Goal: Task Accomplishment & Management: Use online tool/utility

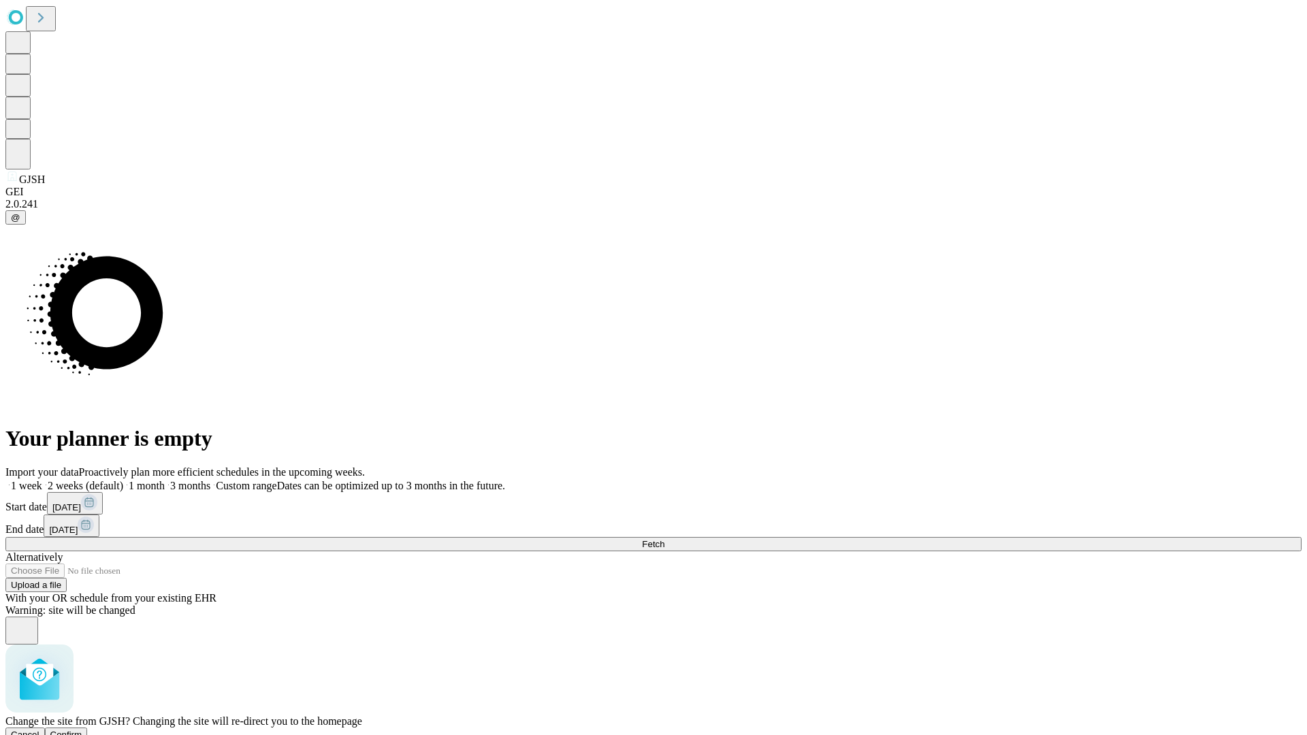
click at [82, 730] on span "Confirm" at bounding box center [66, 735] width 32 height 10
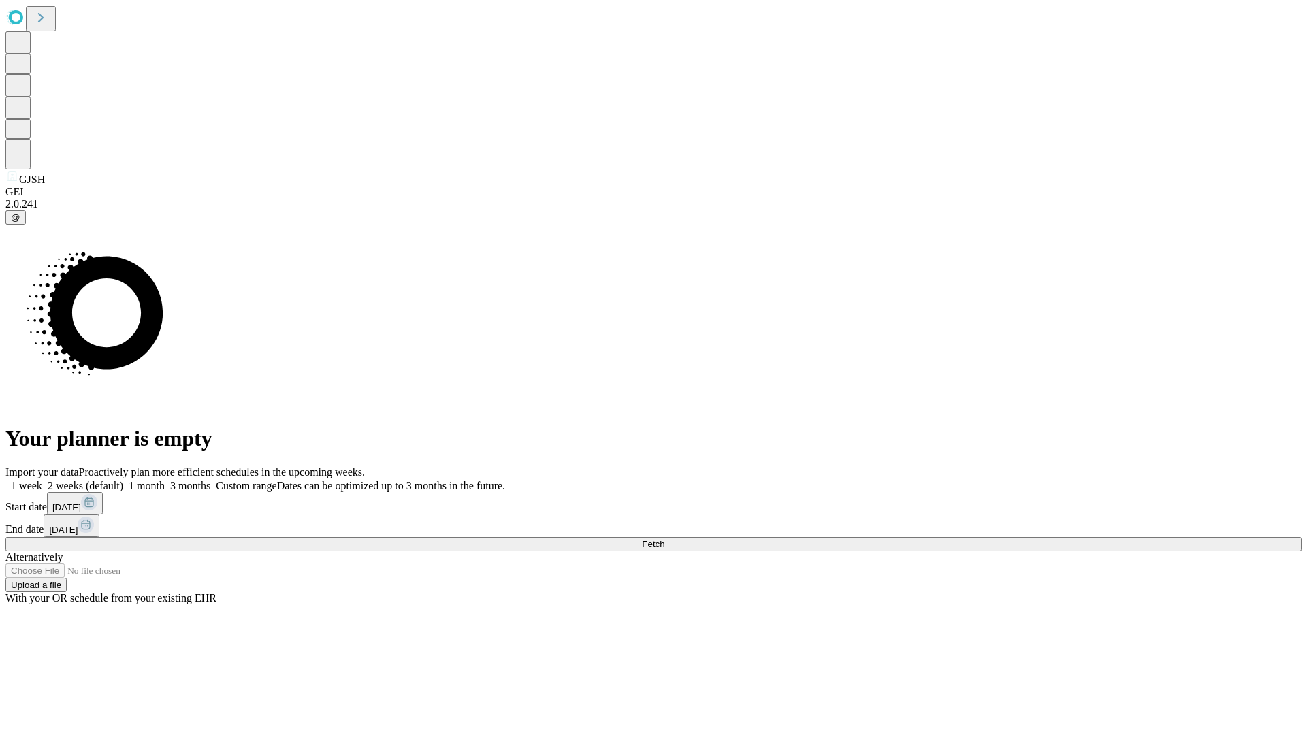
click at [42, 480] on label "1 week" at bounding box center [23, 486] width 37 height 12
click at [665, 539] on span "Fetch" at bounding box center [653, 544] width 22 height 10
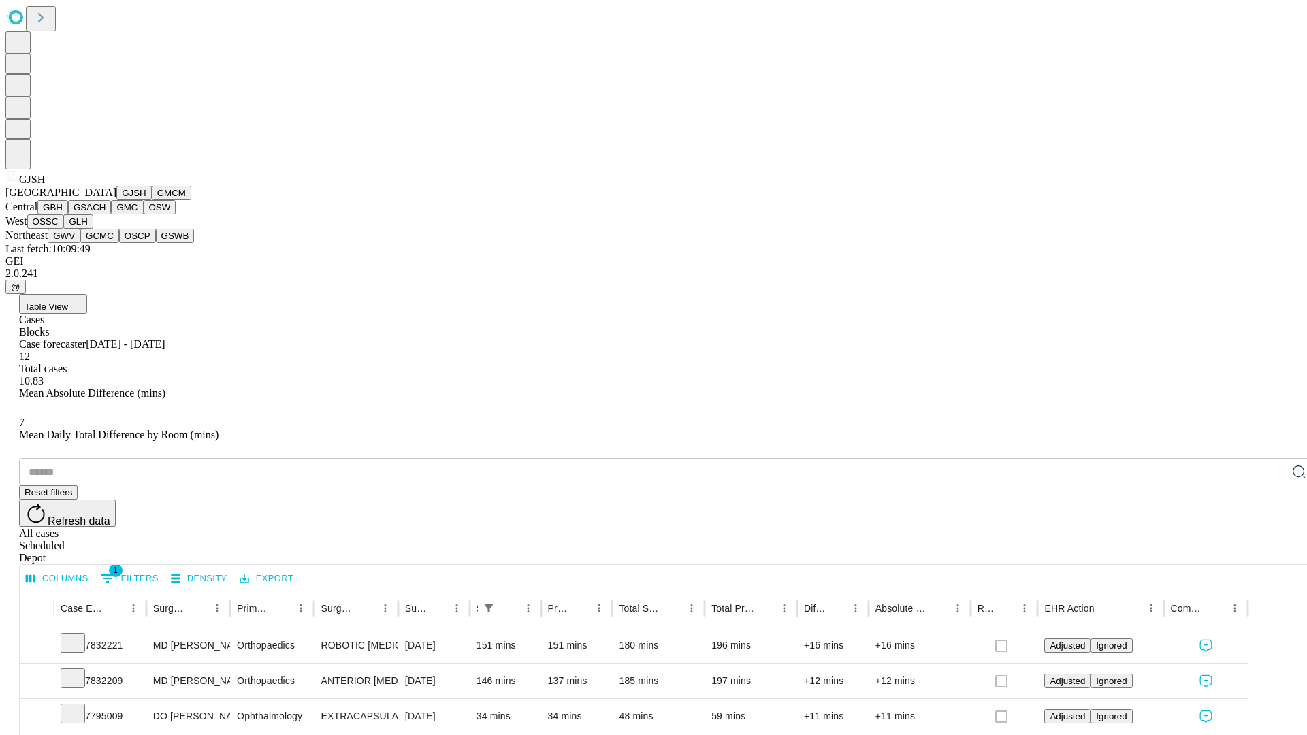
click at [152, 200] on button "GMCM" at bounding box center [171, 193] width 39 height 14
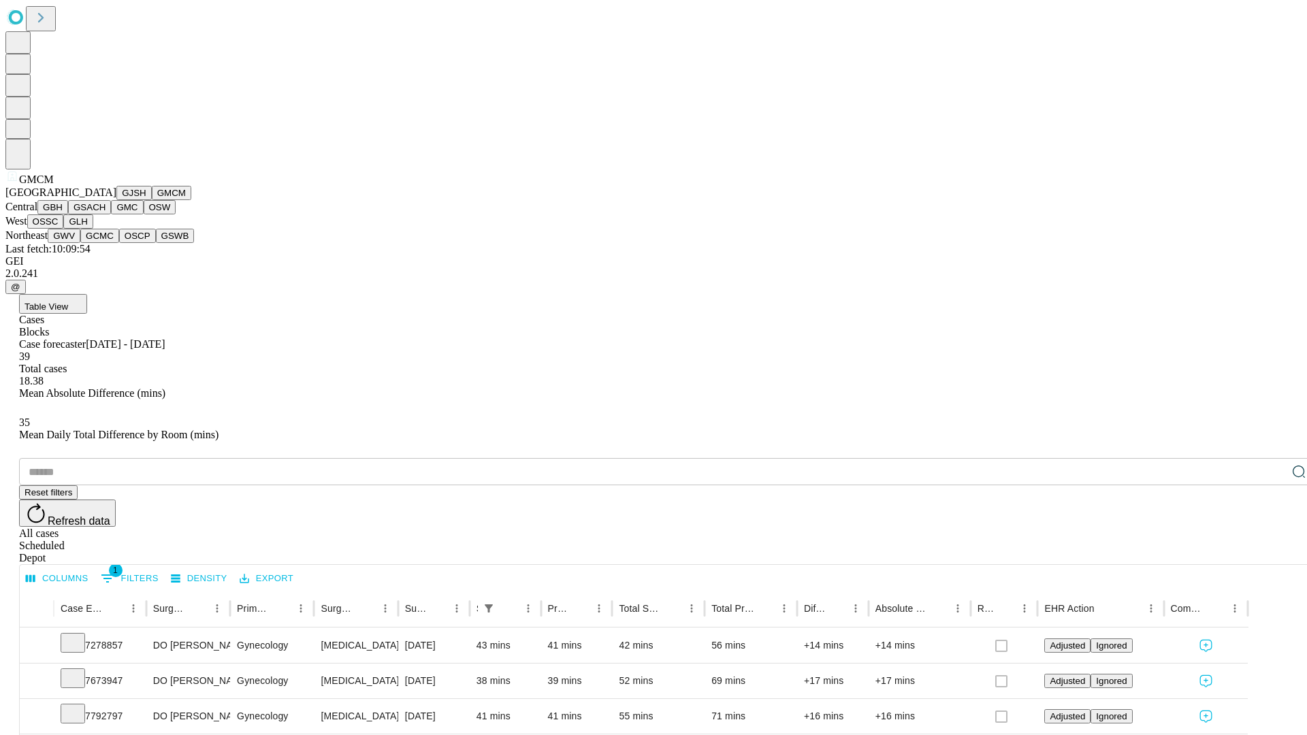
click at [68, 214] on button "GBH" at bounding box center [52, 207] width 31 height 14
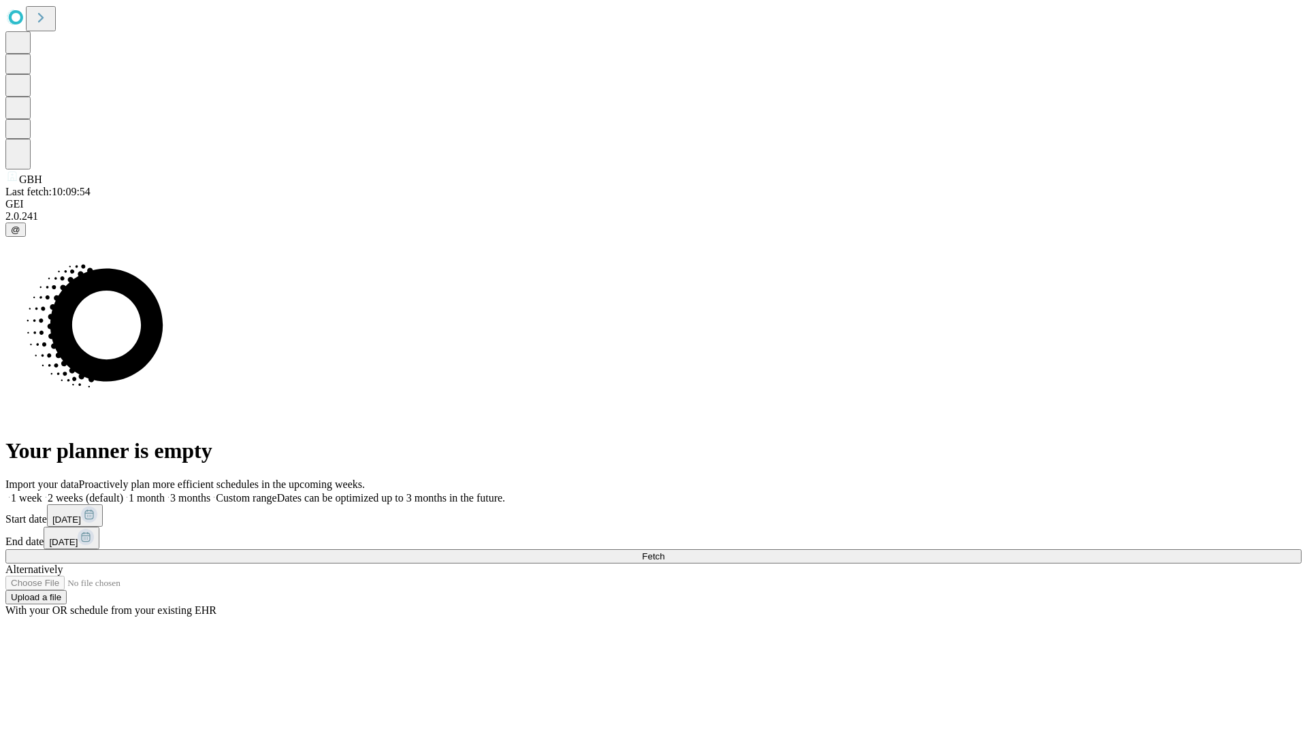
click at [42, 492] on label "1 week" at bounding box center [23, 498] width 37 height 12
click at [665, 552] on span "Fetch" at bounding box center [653, 557] width 22 height 10
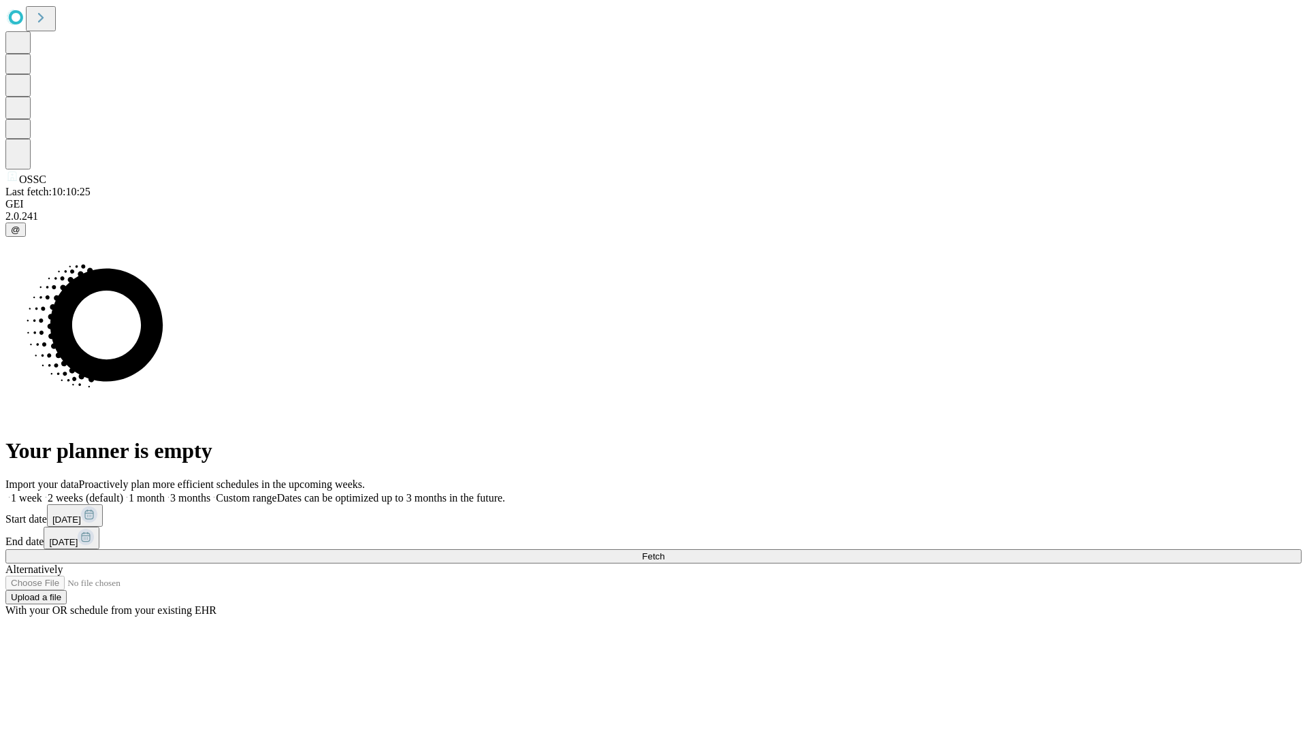
click at [42, 492] on label "1 week" at bounding box center [23, 498] width 37 height 12
click at [665, 552] on span "Fetch" at bounding box center [653, 557] width 22 height 10
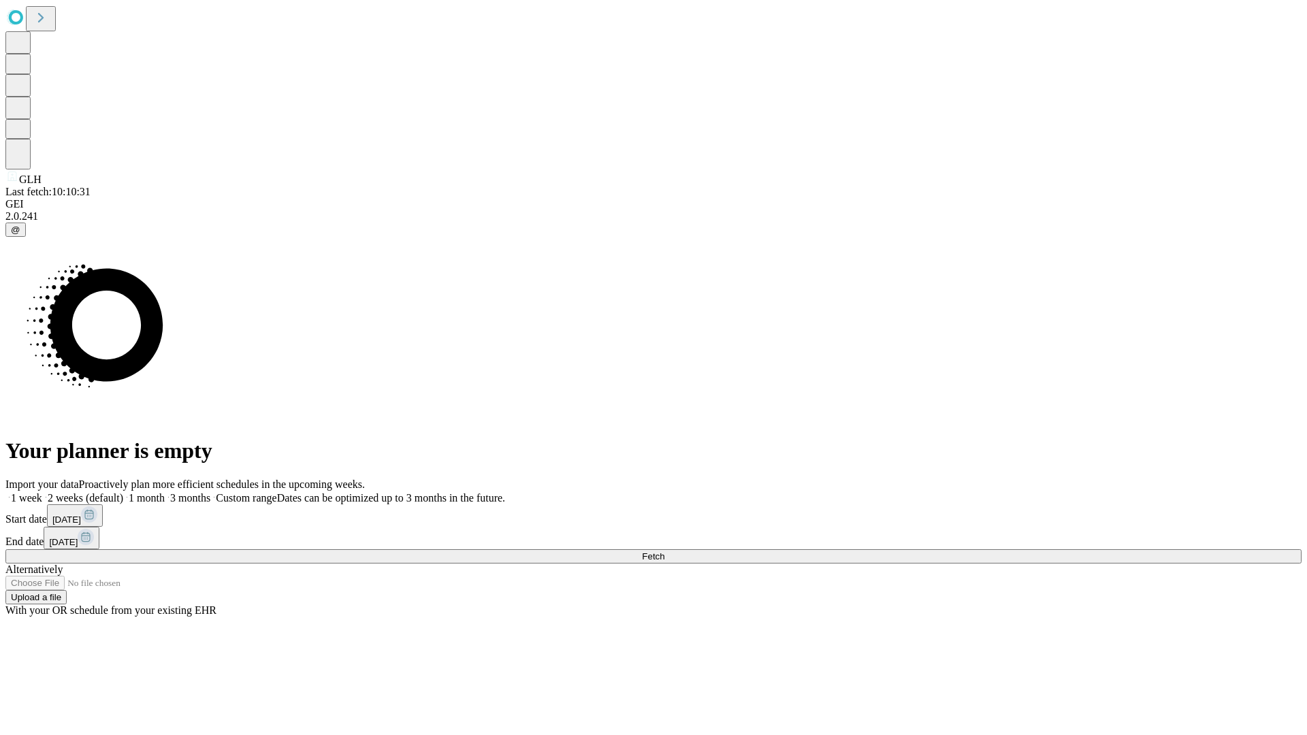
click at [42, 492] on label "1 week" at bounding box center [23, 498] width 37 height 12
click at [665, 552] on span "Fetch" at bounding box center [653, 557] width 22 height 10
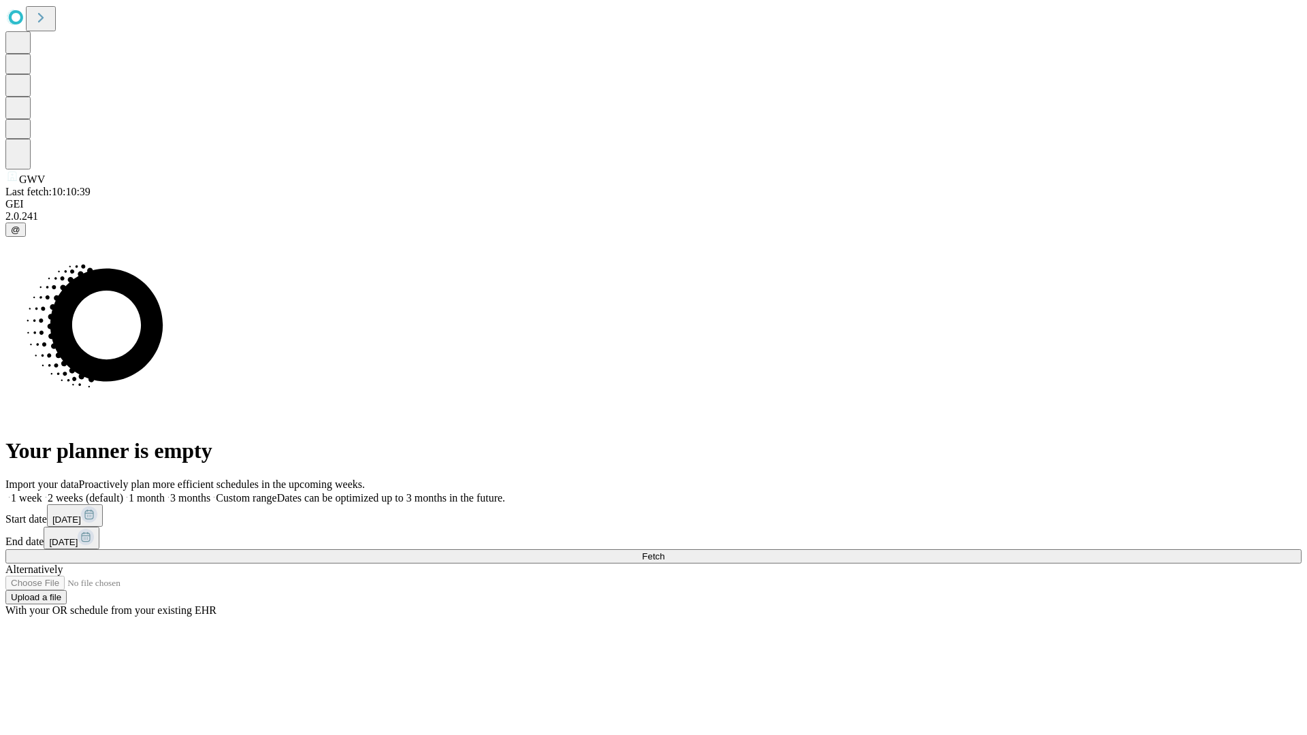
click at [42, 492] on label "1 week" at bounding box center [23, 498] width 37 height 12
click at [665, 552] on span "Fetch" at bounding box center [653, 557] width 22 height 10
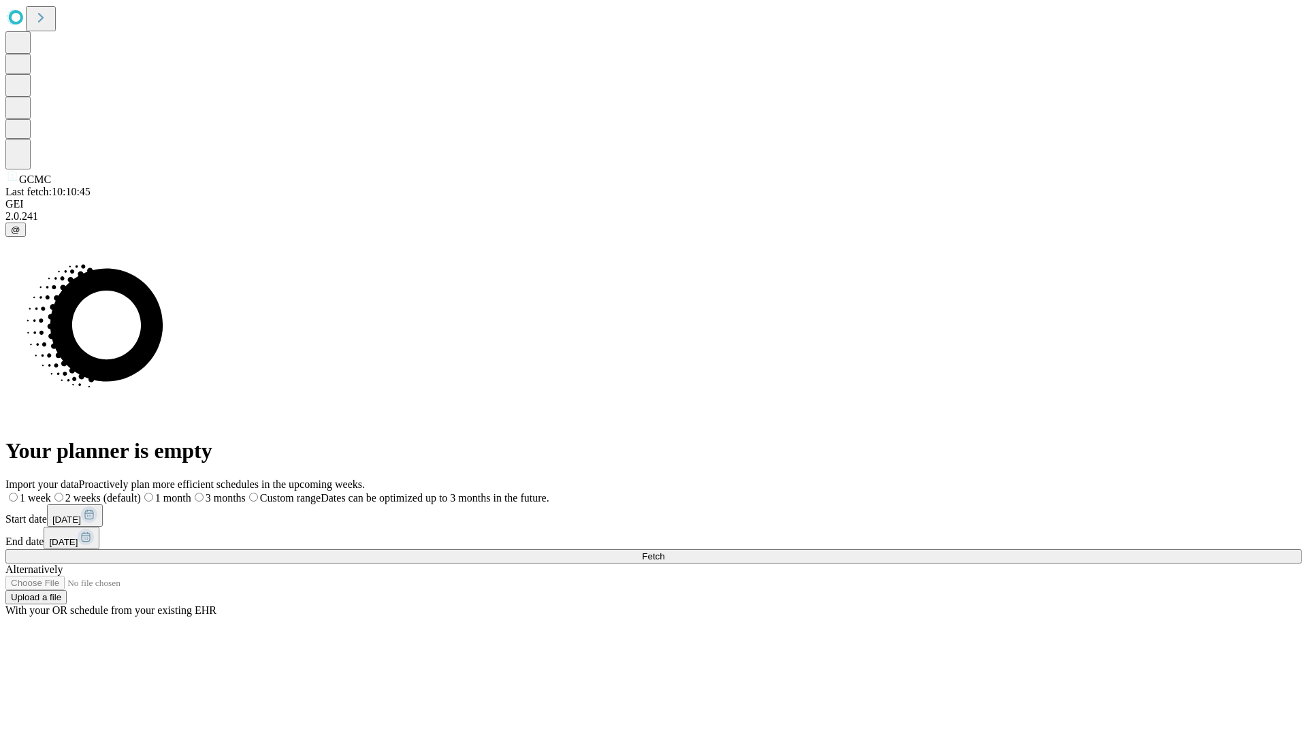
click at [51, 492] on label "1 week" at bounding box center [28, 498] width 46 height 12
click at [665, 552] on span "Fetch" at bounding box center [653, 557] width 22 height 10
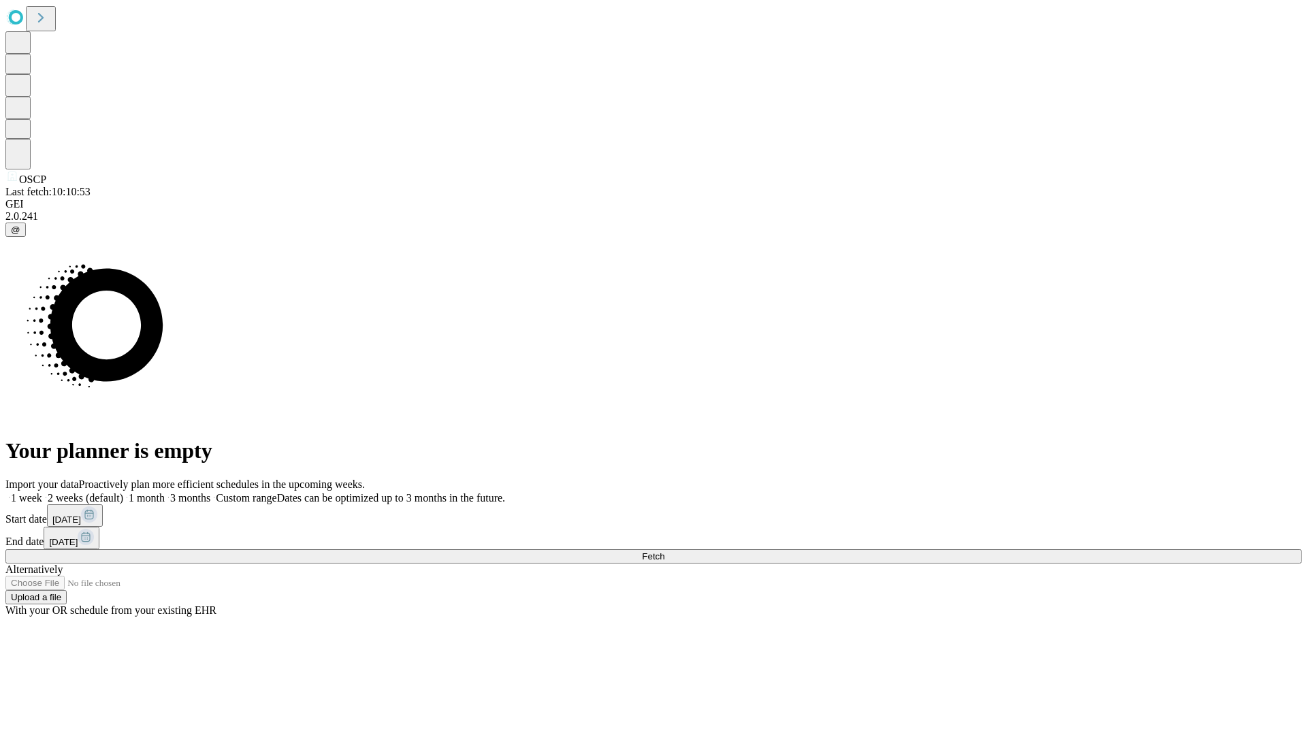
click at [42, 492] on label "1 week" at bounding box center [23, 498] width 37 height 12
click at [665, 552] on span "Fetch" at bounding box center [653, 557] width 22 height 10
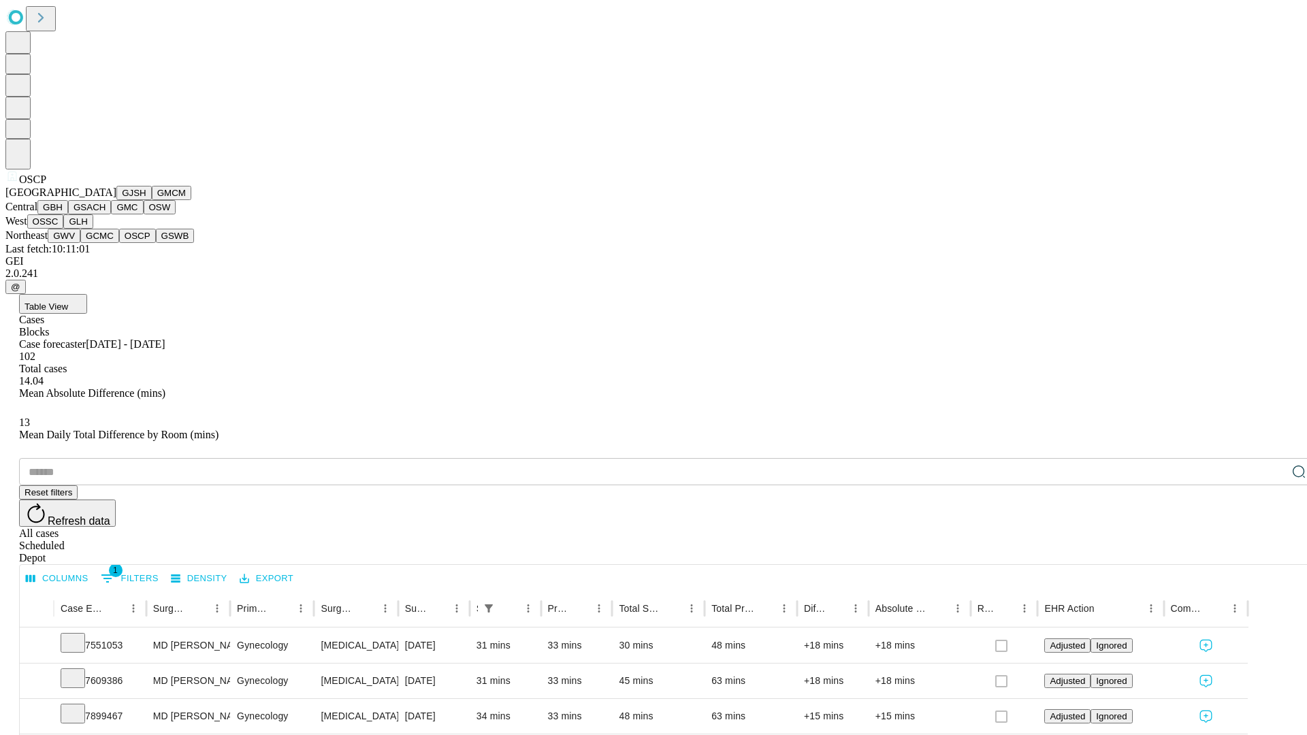
click at [156, 243] on button "GSWB" at bounding box center [175, 236] width 39 height 14
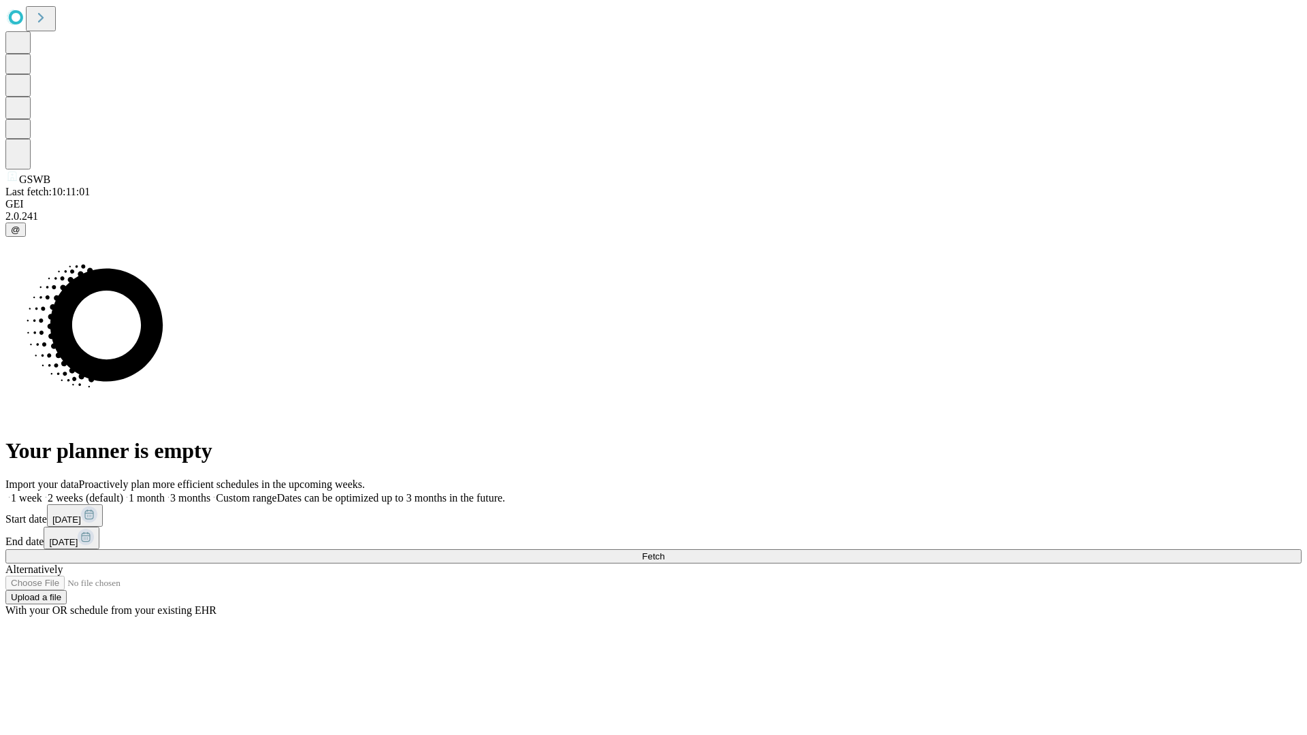
click at [42, 492] on label "1 week" at bounding box center [23, 498] width 37 height 12
click at [665, 552] on span "Fetch" at bounding box center [653, 557] width 22 height 10
